Goal: Task Accomplishment & Management: Use online tool/utility

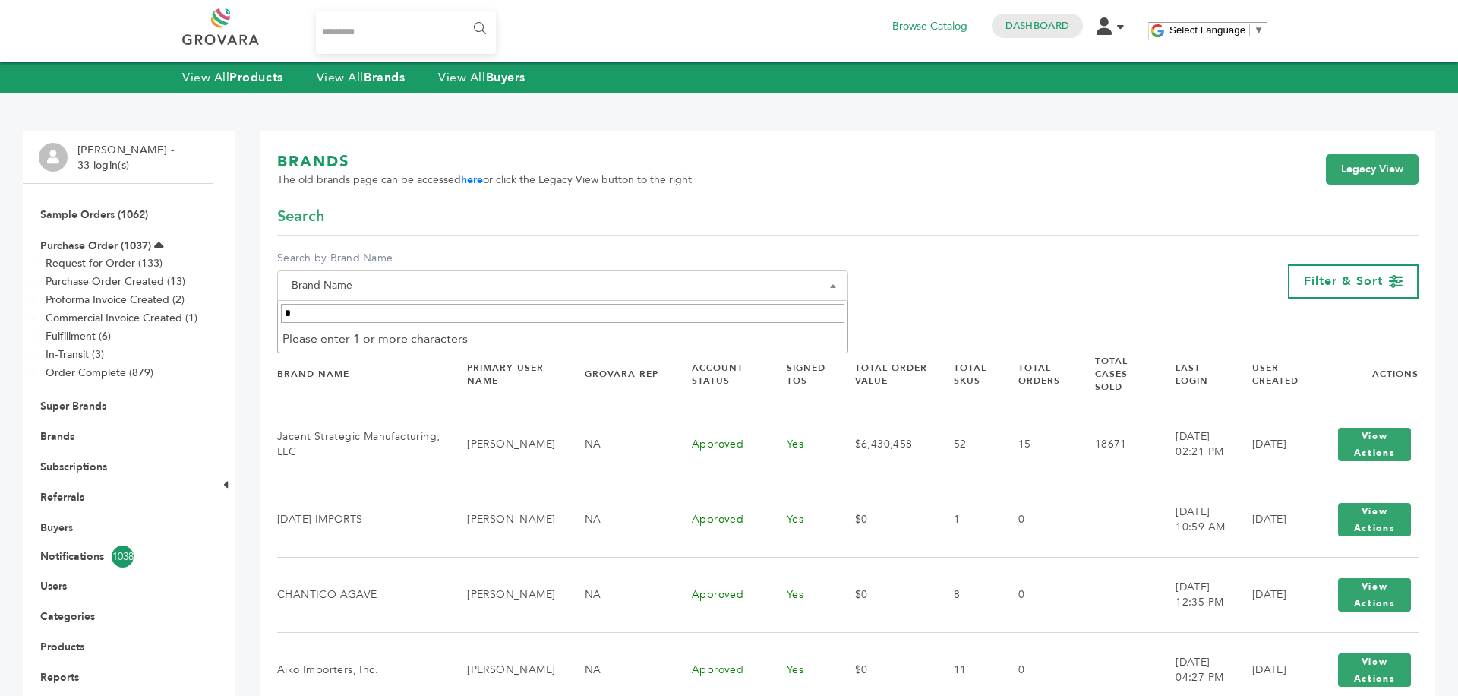
type input "**"
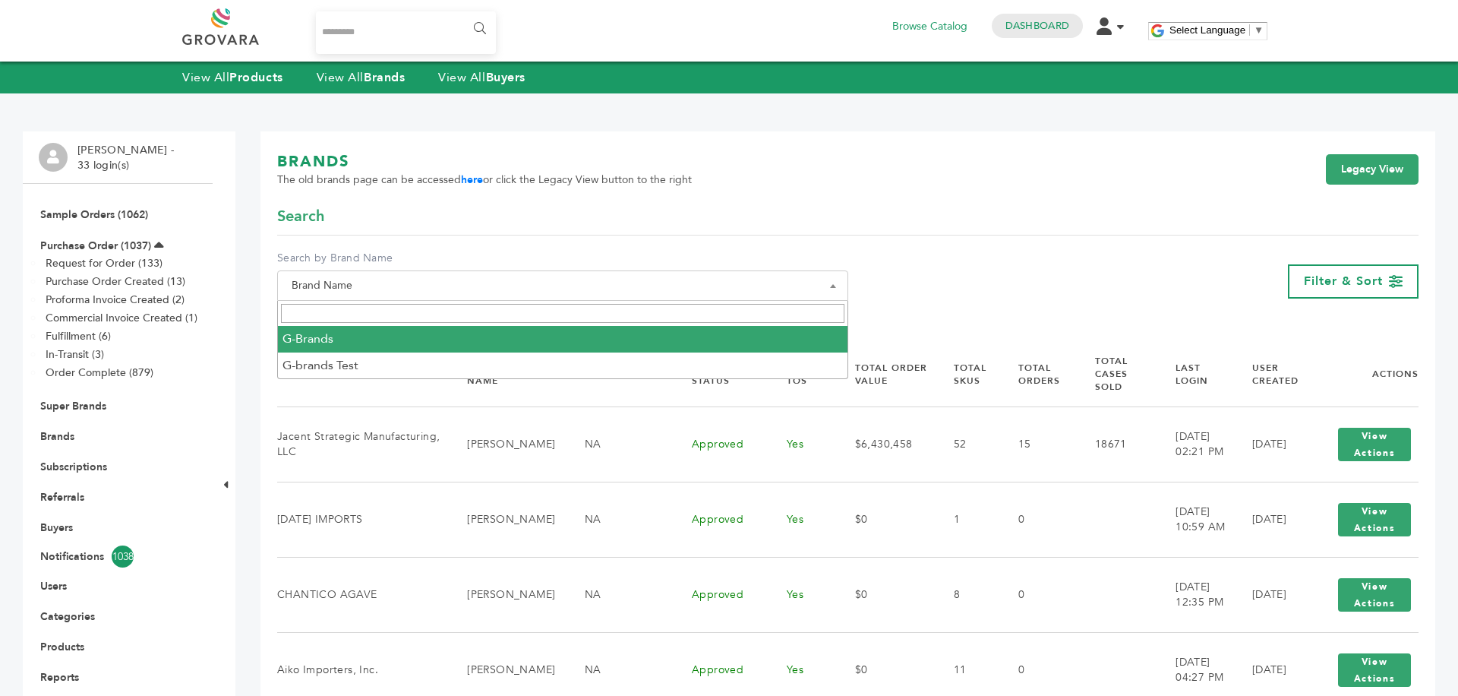
select select "********"
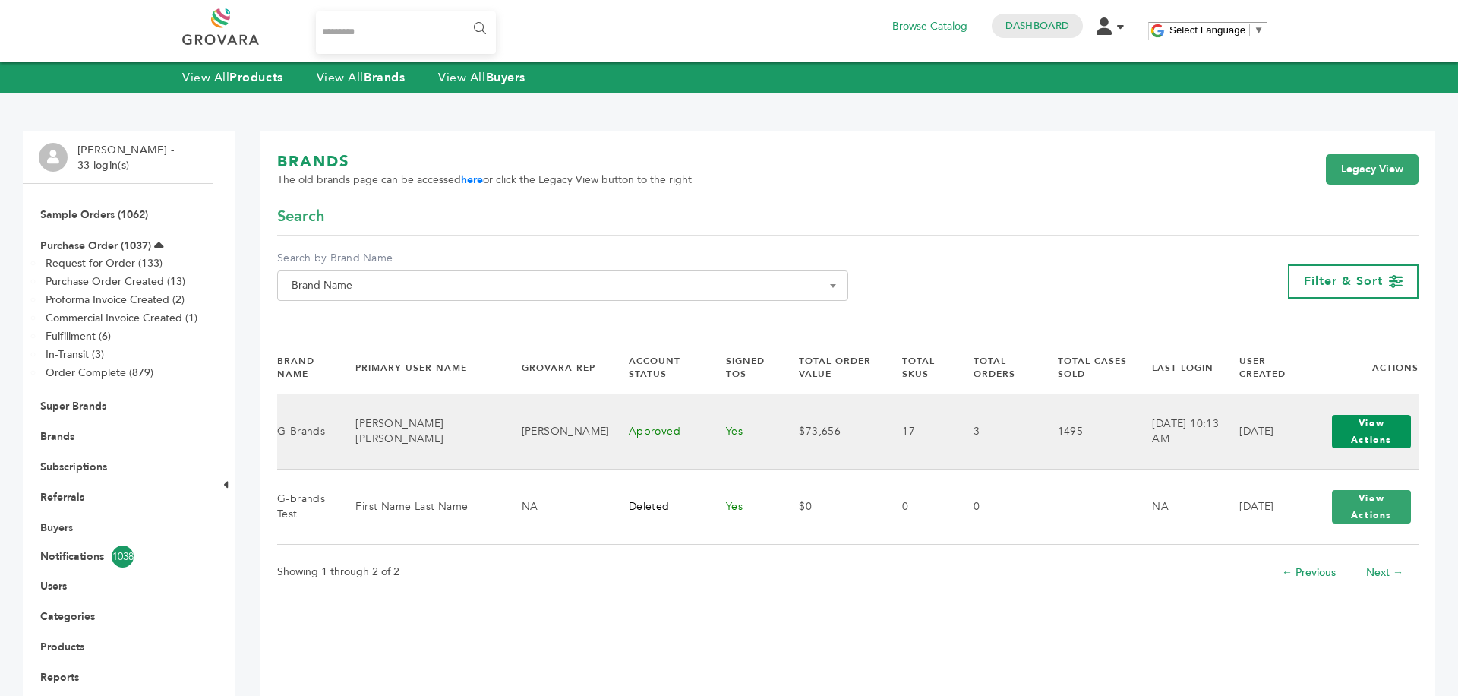
click at [1388, 428] on button "View Actions" at bounding box center [1371, 431] width 79 height 33
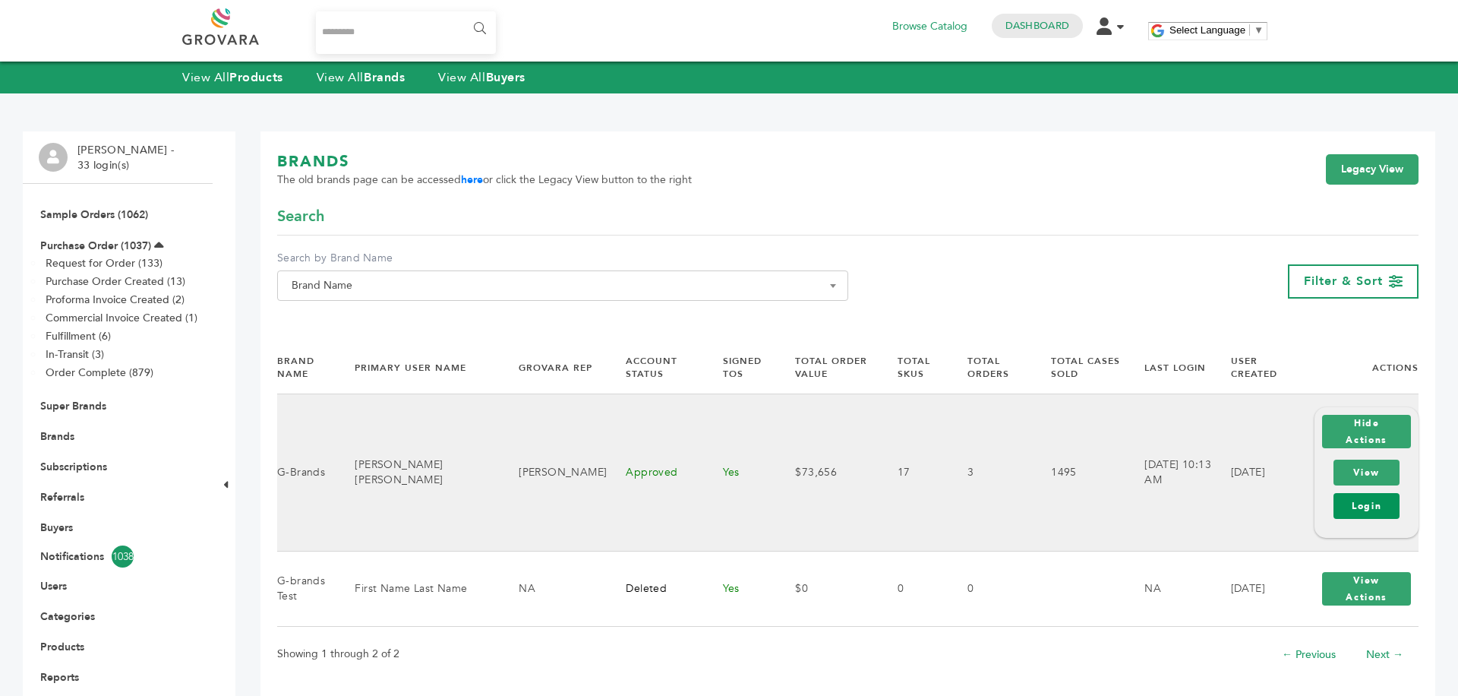
click at [1368, 493] on link "Login" at bounding box center [1367, 506] width 66 height 26
